Goal: Navigation & Orientation: Find specific page/section

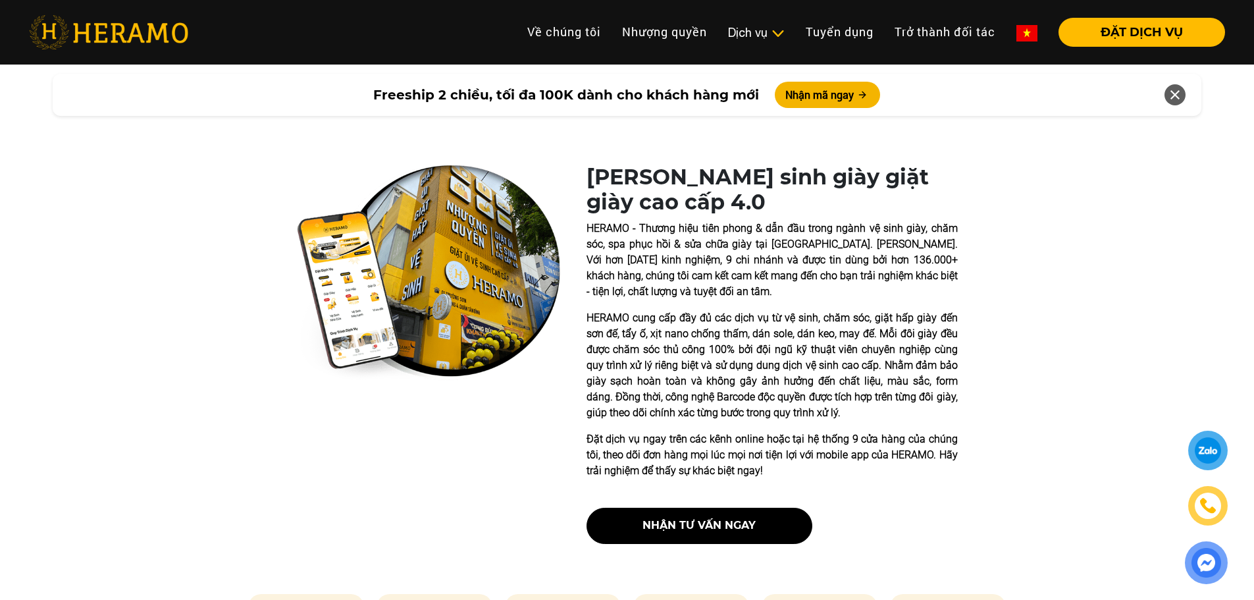
scroll to position [461, 0]
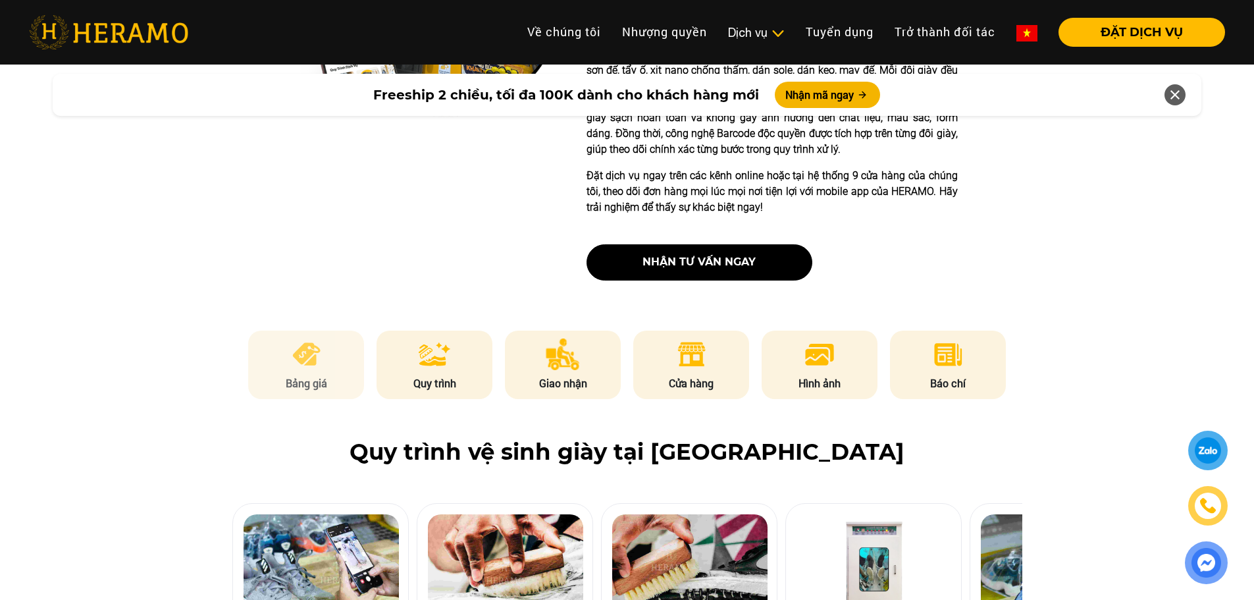
click at [306, 366] on img at bounding box center [306, 354] width 32 height 32
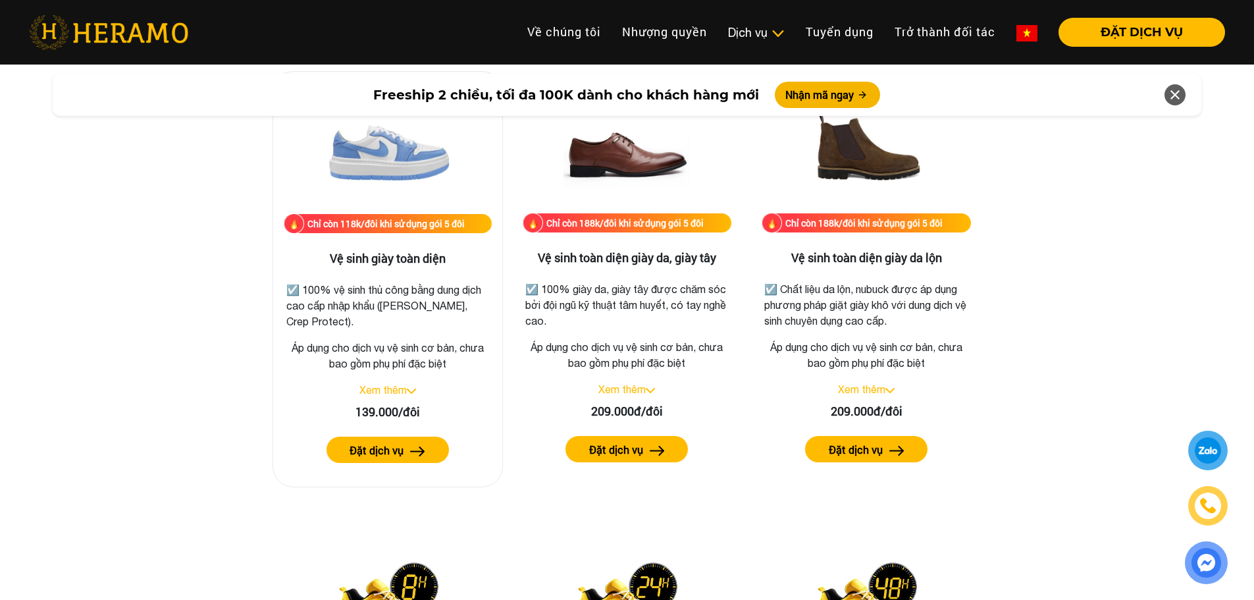
scroll to position [1906, 0]
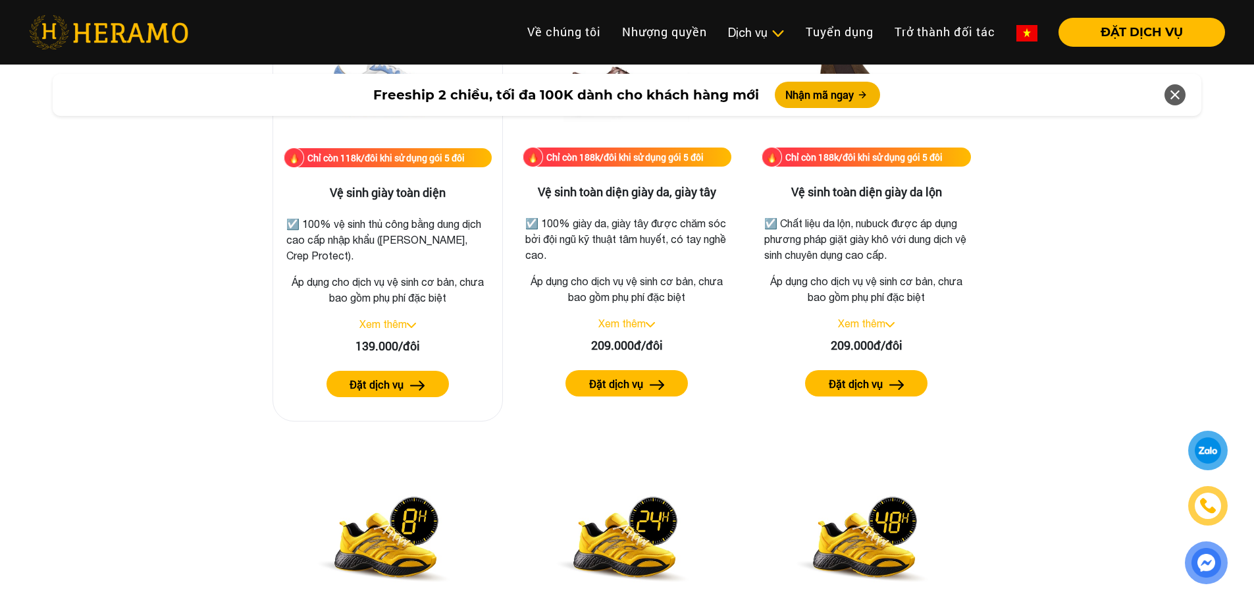
click at [414, 321] on div "Xem thêm" at bounding box center [388, 324] width 208 height 16
click at [397, 326] on link "Xem thêm" at bounding box center [382, 324] width 47 height 12
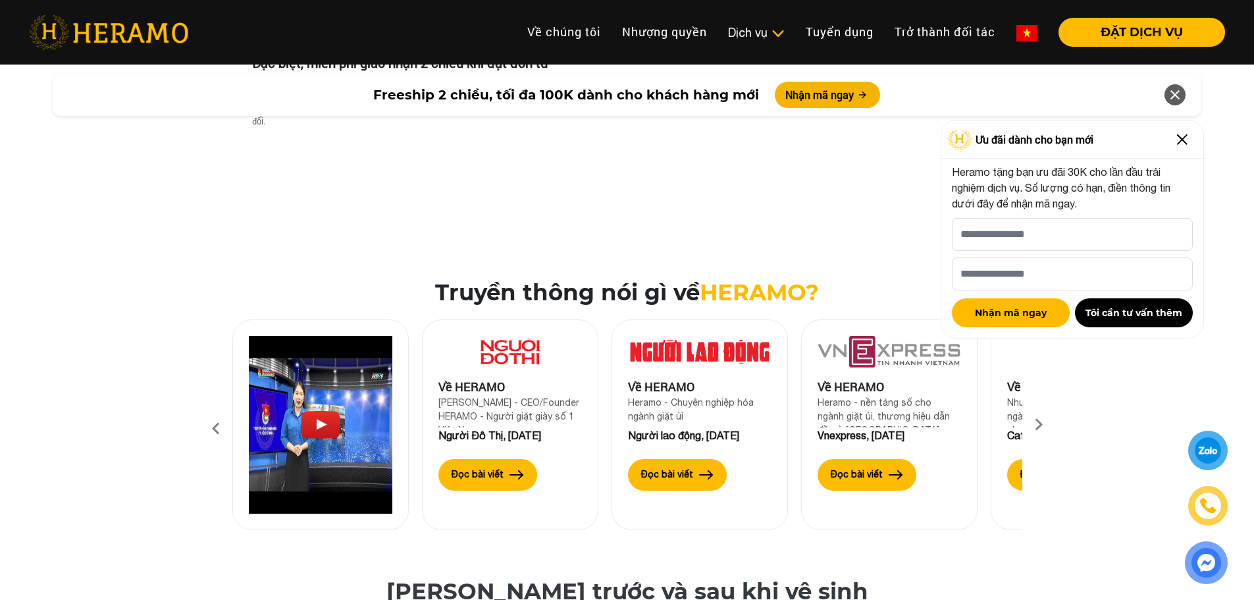
scroll to position [4143, 0]
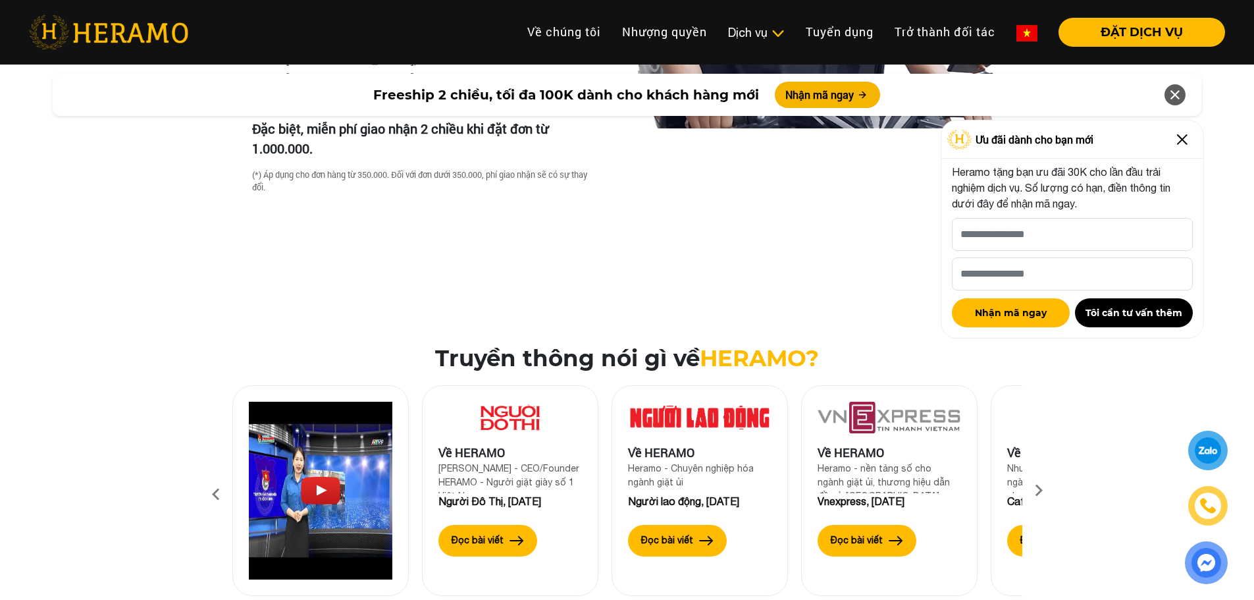
click at [1040, 490] on icon at bounding box center [1039, 494] width 24 height 9
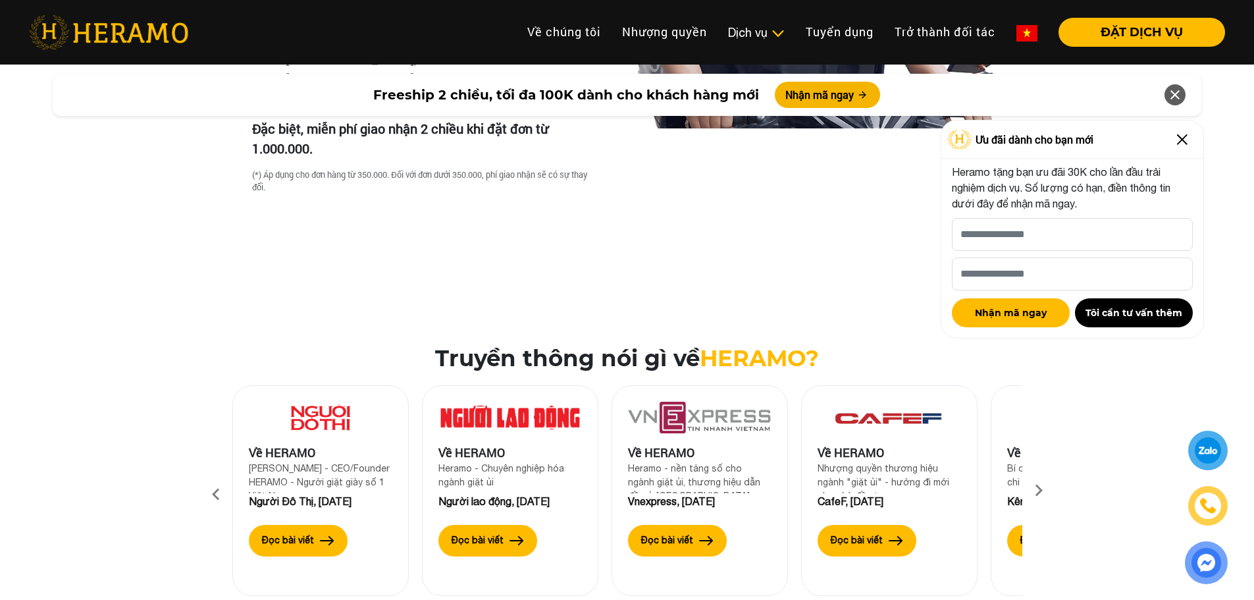
click at [1040, 490] on icon at bounding box center [1039, 494] width 24 height 9
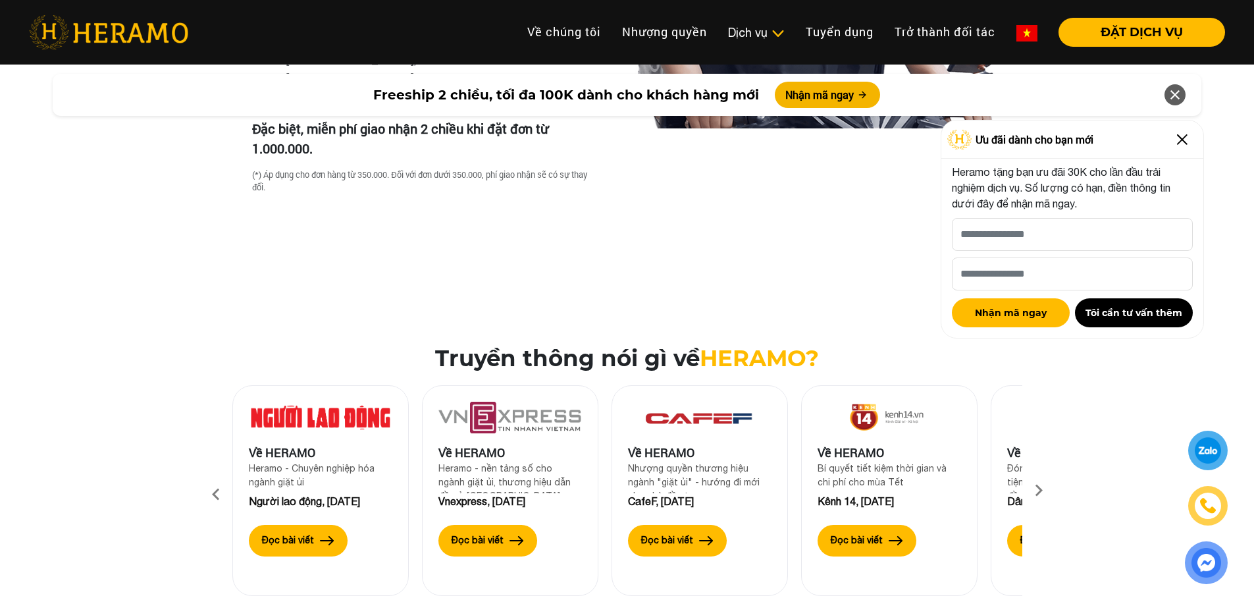
click at [1040, 490] on icon at bounding box center [1039, 494] width 24 height 9
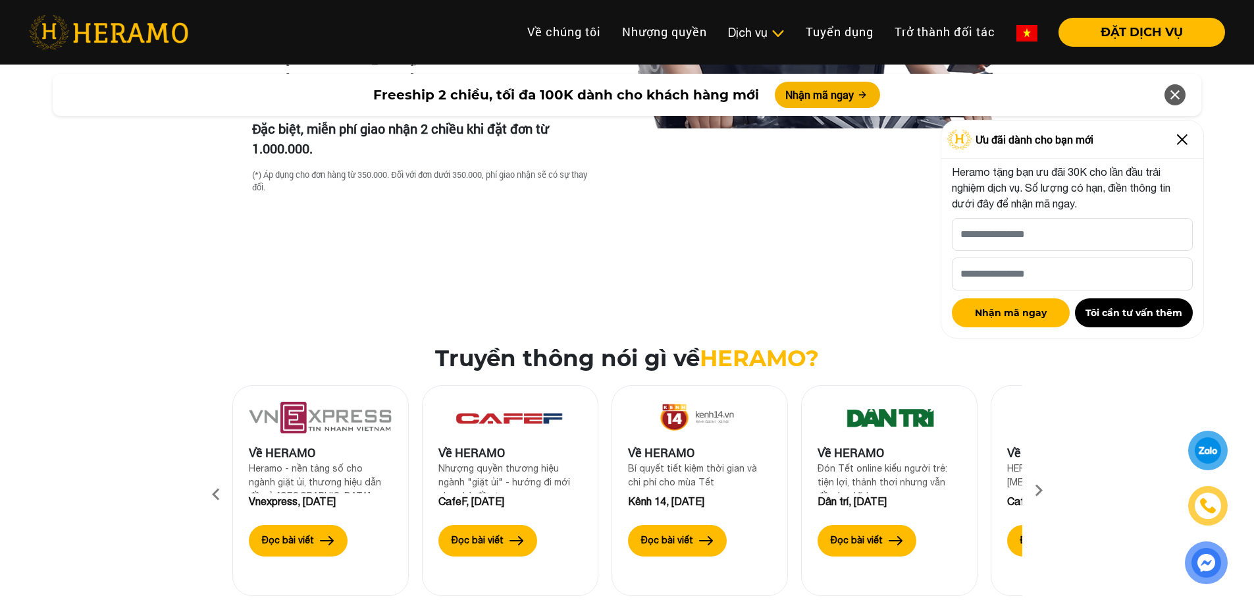
click at [1040, 490] on icon at bounding box center [1039, 494] width 24 height 9
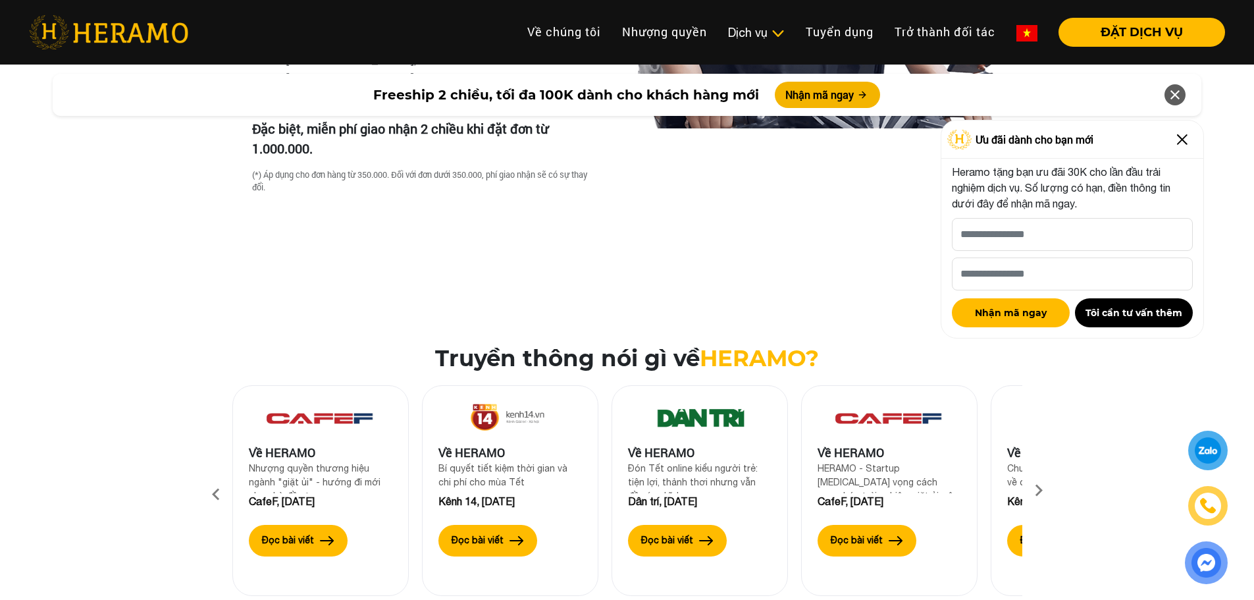
click at [1040, 490] on icon at bounding box center [1039, 494] width 24 height 9
